Goal: Task Accomplishment & Management: Complete application form

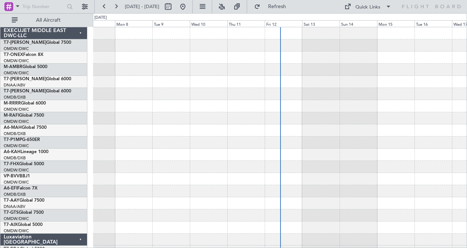
click at [133, 116] on div at bounding box center [280, 118] width 374 height 12
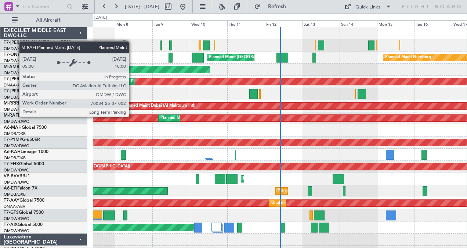
scroll to position [94, 0]
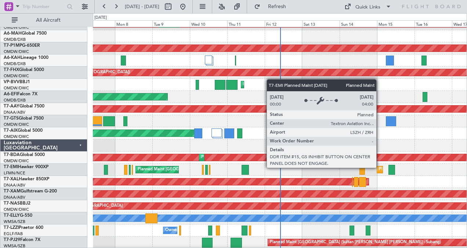
click at [380, 167] on div "Planned Maint [GEOGRAPHIC_DATA]" at bounding box center [414, 169] width 70 height 11
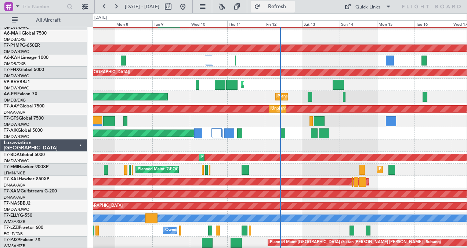
click at [293, 4] on span "Refresh" at bounding box center [277, 6] width 31 height 5
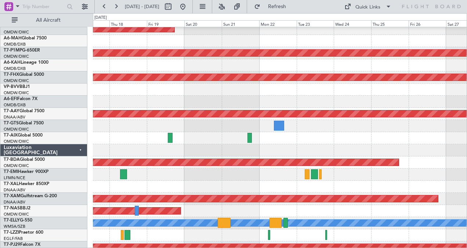
scroll to position [93, 0]
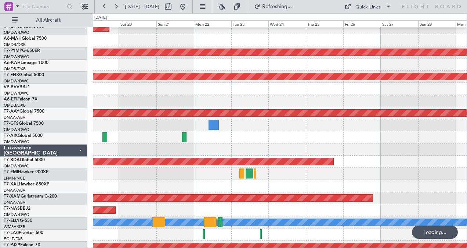
click at [324, 175] on div at bounding box center [280, 174] width 374 height 12
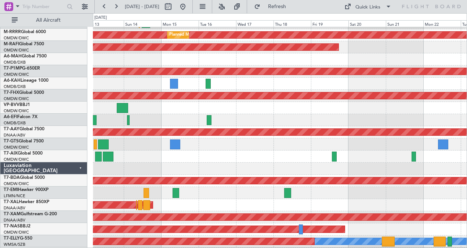
scroll to position [72, 0]
click at [409, 191] on div "Planned Maint [GEOGRAPHIC_DATA]" at bounding box center [280, 193] width 374 height 12
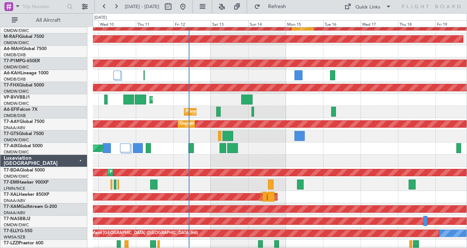
click at [340, 183] on div "Planned Maint [GEOGRAPHIC_DATA]" at bounding box center [280, 185] width 374 height 12
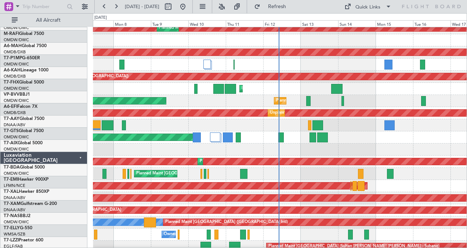
scroll to position [87, 0]
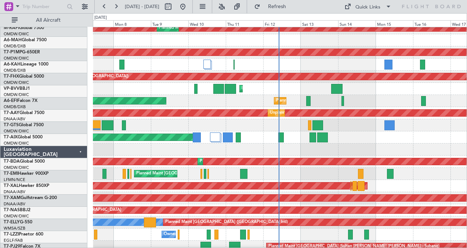
click at [323, 168] on div "Planned Maint Dubai (Al Maktoum Intl) Planned Maint [GEOGRAPHIC_DATA] (Al Makto…" at bounding box center [280, 161] width 374 height 12
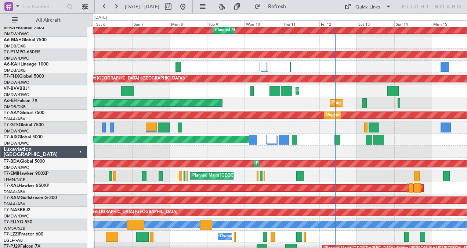
scroll to position [88, 0]
click at [274, 173] on div "Planned Maint [GEOGRAPHIC_DATA] Planned Maint [GEOGRAPHIC_DATA]" at bounding box center [280, 176] width 374 height 12
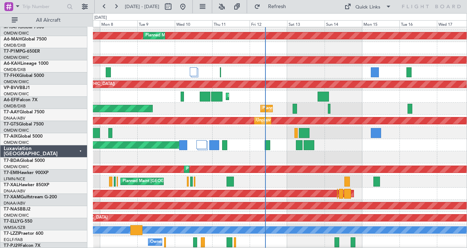
scroll to position [53, 0]
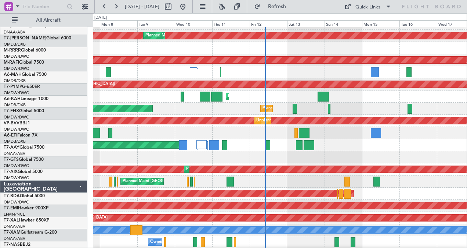
click at [344, 198] on div at bounding box center [347, 193] width 7 height 10
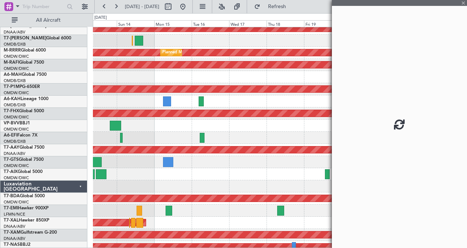
drag, startPoint x: 327, startPoint y: 190, endPoint x: 307, endPoint y: 169, distance: 29.6
click at [307, 169] on fb-app "[DATE] - [DATE] Refresh Quick Links All Aircraft Planned Maint [GEOGRAPHIC_DATA…" at bounding box center [233, 127] width 467 height 242
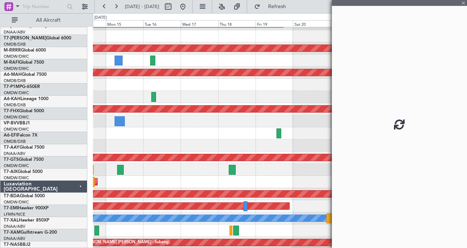
scroll to position [94, 0]
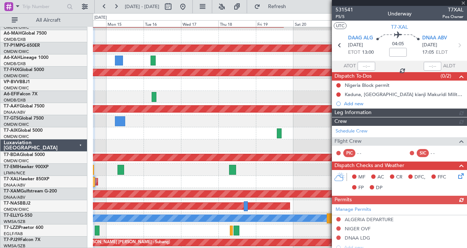
click at [279, 166] on div "Planned Maint [GEOGRAPHIC_DATA]" at bounding box center [280, 169] width 374 height 12
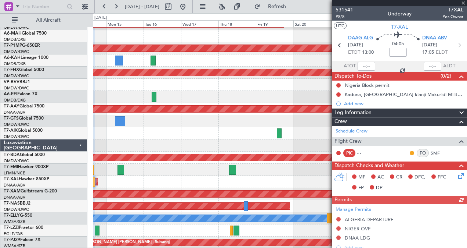
click at [464, 2] on div at bounding box center [399, 3] width 135 height 6
click at [464, 4] on span at bounding box center [463, 3] width 7 height 7
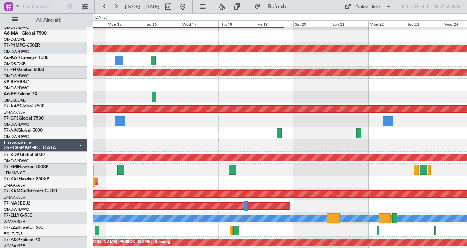
click at [320, 150] on div "Planned Maint Dubai (Al Maktoum Intl) Planned Maint [GEOGRAPHIC_DATA] (Al Makto…" at bounding box center [280, 90] width 374 height 315
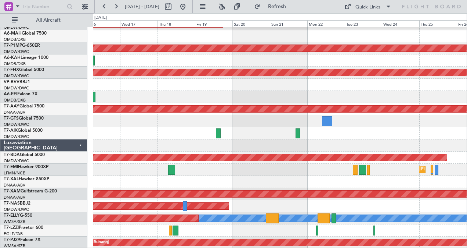
click at [137, 55] on div at bounding box center [280, 60] width 374 height 12
click at [29, 165] on link "T7-EMI Hawker 900XP" at bounding box center [26, 167] width 45 height 4
click at [127, 64] on div at bounding box center [280, 60] width 374 height 12
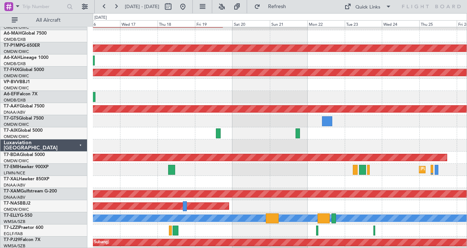
scroll to position [0, 0]
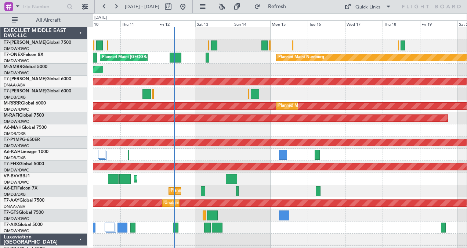
click at [383, 70] on div "Planned Maint Dubai (Al Maktoum Intl) Planned Maint Nurnberg Planned Maint [GEO…" at bounding box center [280, 184] width 374 height 315
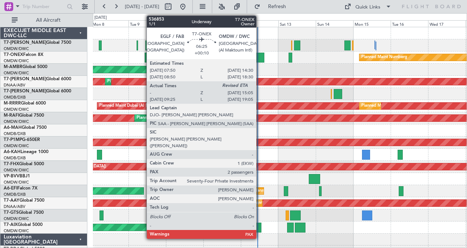
click at [260, 57] on div at bounding box center [258, 58] width 11 height 10
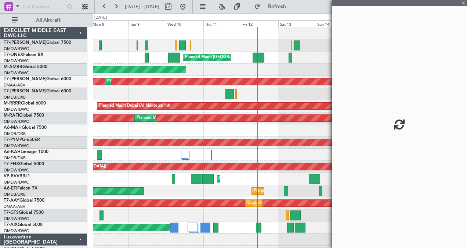
click at [260, 57] on div at bounding box center [258, 58] width 11 height 10
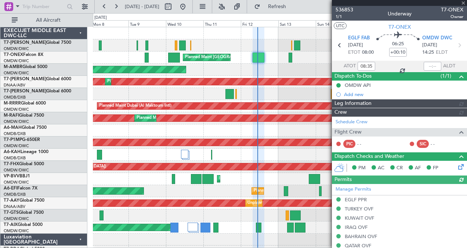
type input "[PERSON_NAME] (ANI)"
type input "7211"
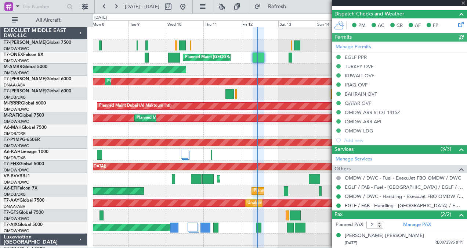
scroll to position [170, 0]
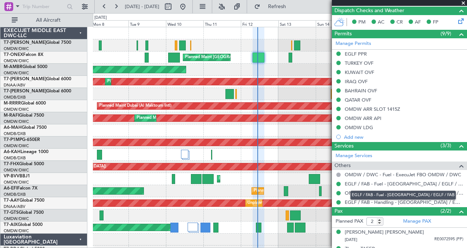
click at [393, 192] on div "EGLF / FAB - Fuel - [GEOGRAPHIC_DATA] / EGLF / FAB" at bounding box center [404, 194] width 106 height 9
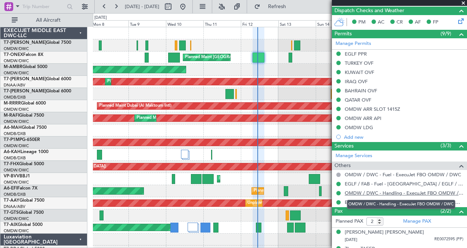
click at [358, 190] on link "OMDW / DWC - Handling - ExecuJet FBO OMDW / DWC" at bounding box center [404, 193] width 119 height 6
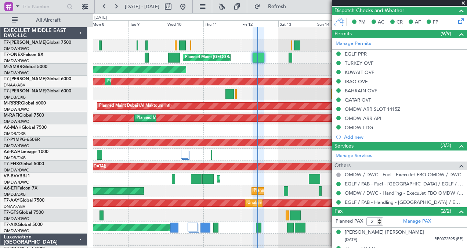
type input "[PERSON_NAME] (ANI)"
type input "7211"
type input "[PERSON_NAME] (ANI)"
type input "7211"
type input "[PERSON_NAME] (ANI)"
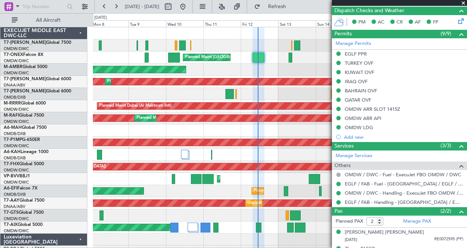
type input "7211"
click at [148, 33] on div at bounding box center [280, 33] width 374 height 12
click at [34, 53] on link "T7-ONEX Falcon 8X" at bounding box center [24, 55] width 40 height 4
type input "[PERSON_NAME] (ANI)"
type input "7211"
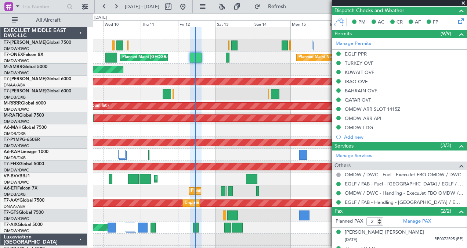
click at [131, 62] on div "Planned Maint Nurnberg Planned Maint [GEOGRAPHIC_DATA] ([GEOGRAPHIC_DATA])" at bounding box center [280, 57] width 374 height 12
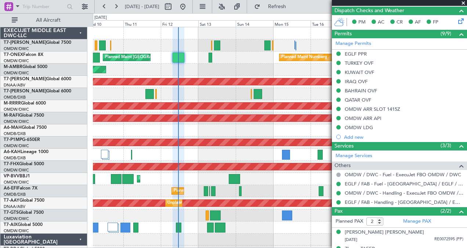
click at [282, 65] on div "AOG Maint Dubai (Al Maktoum Intl)" at bounding box center [280, 70] width 374 height 12
click at [293, 9] on span "Refresh" at bounding box center [277, 6] width 31 height 5
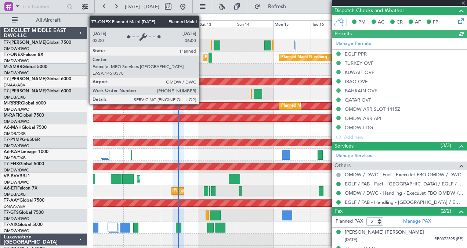
type input "[PERSON_NAME] (ANI)"
type input "7211"
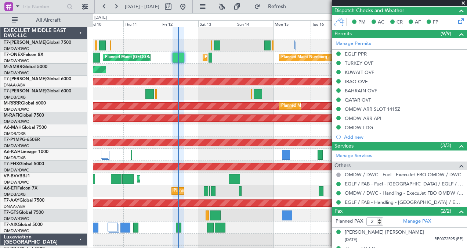
type input "[PERSON_NAME] (ANI)"
type input "7211"
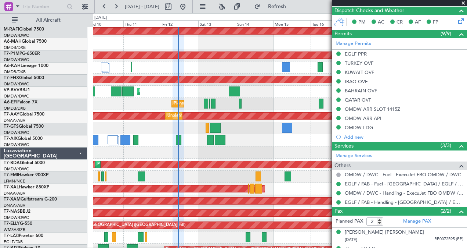
scroll to position [87, 0]
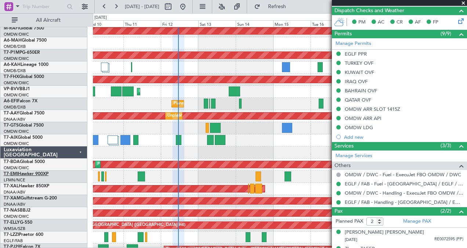
click at [28, 175] on link "T7-EMI Hawker 900XP" at bounding box center [26, 174] width 45 height 4
type input "[PERSON_NAME] (ANI)"
type input "7211"
type input "[PERSON_NAME] (ANI)"
type input "7211"
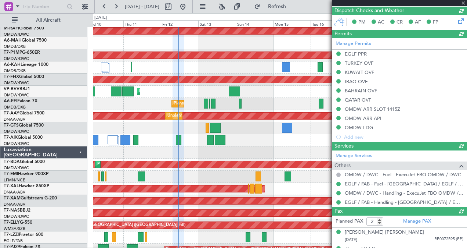
type input "[PERSON_NAME] (ANI)"
type input "7211"
type input "[PERSON_NAME] (ANI)"
type input "7211"
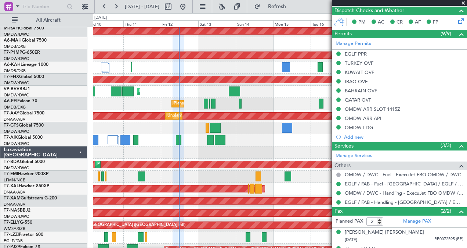
type input "[PERSON_NAME] (ANI)"
type input "7211"
type input "[PERSON_NAME] (ANI)"
type input "7211"
